Goal: Task Accomplishment & Management: Use online tool/utility

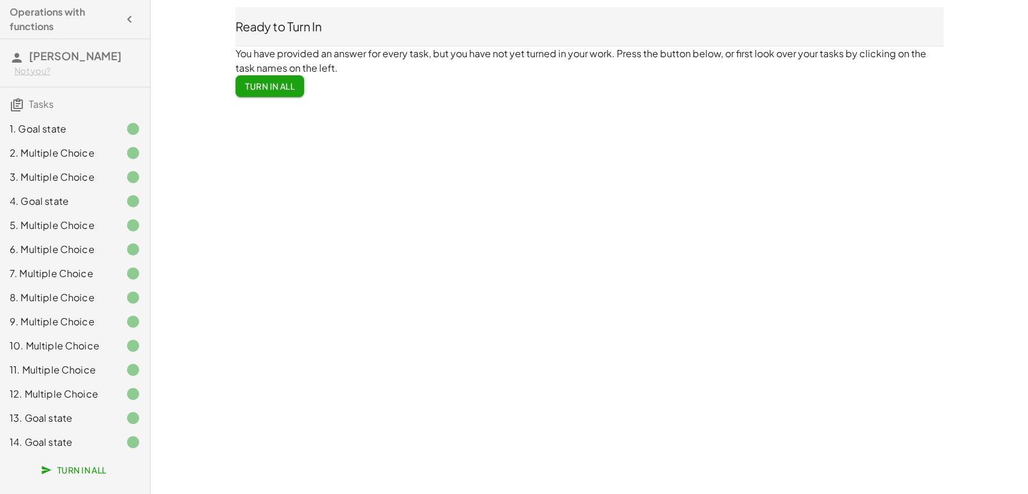
click at [279, 87] on span "Turn In All" at bounding box center [270, 86] width 50 height 11
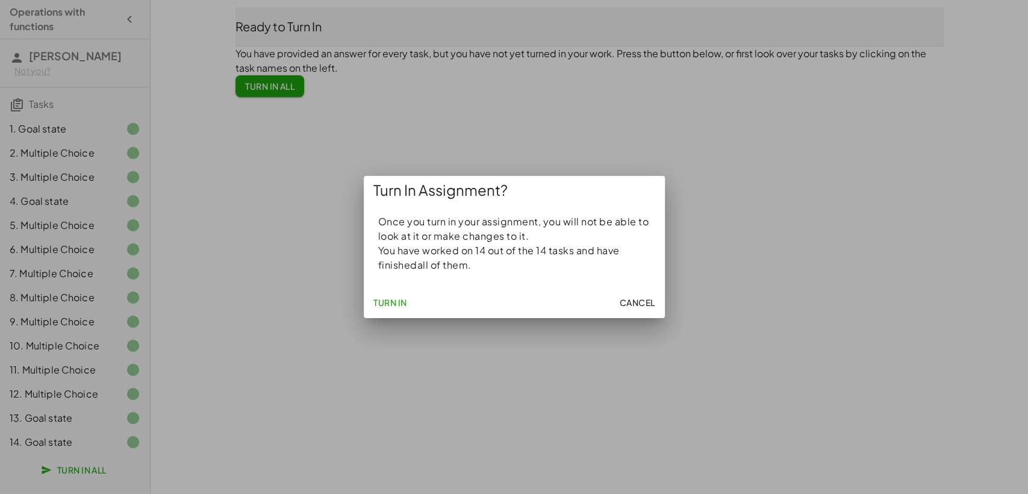
click at [389, 313] on button "Turn In" at bounding box center [390, 302] width 43 height 22
